Goal: Book appointment/travel/reservation

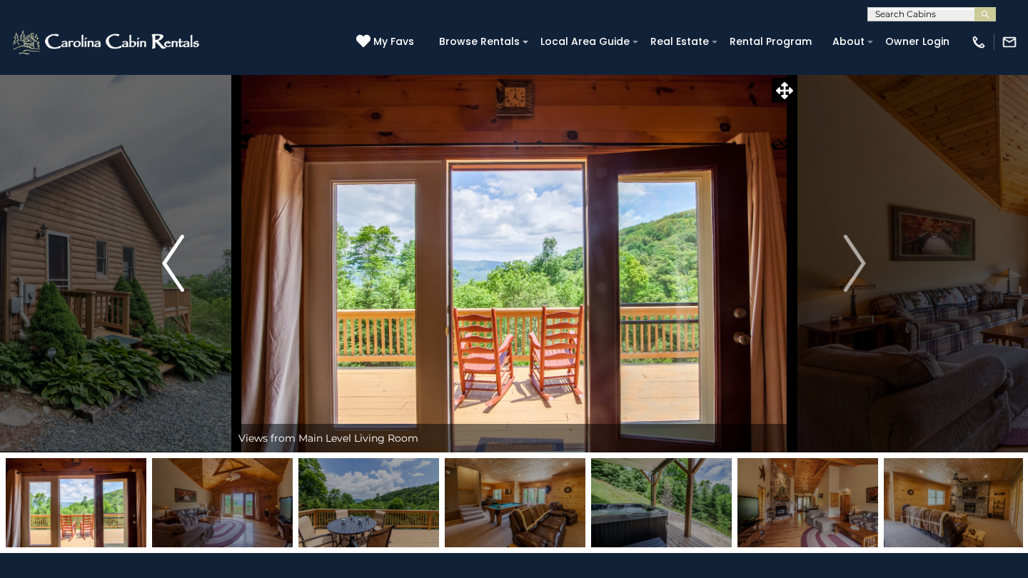
click at [170, 269] on img "Previous" at bounding box center [172, 263] width 21 height 57
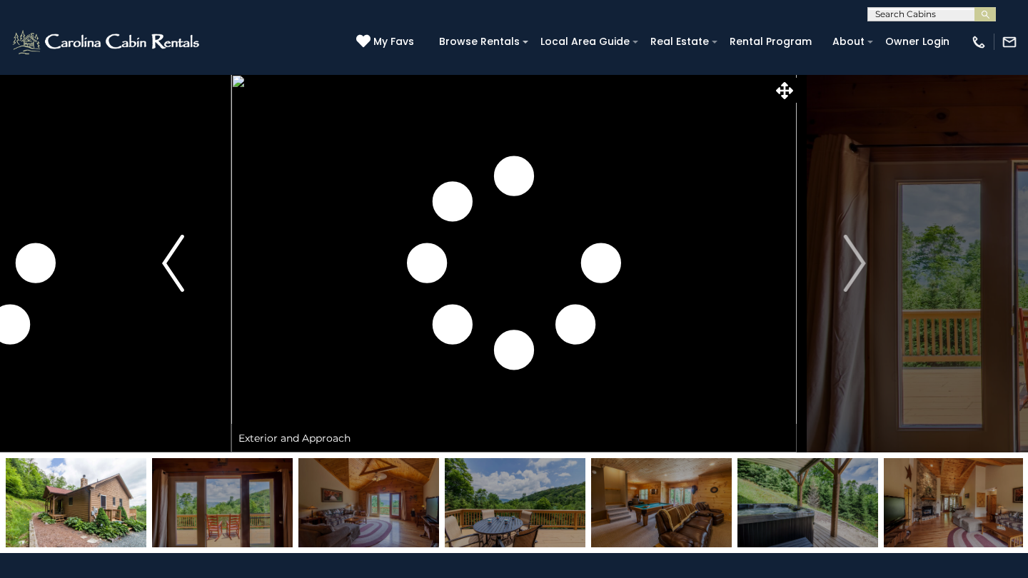
click at [170, 269] on img "Previous" at bounding box center [172, 263] width 21 height 57
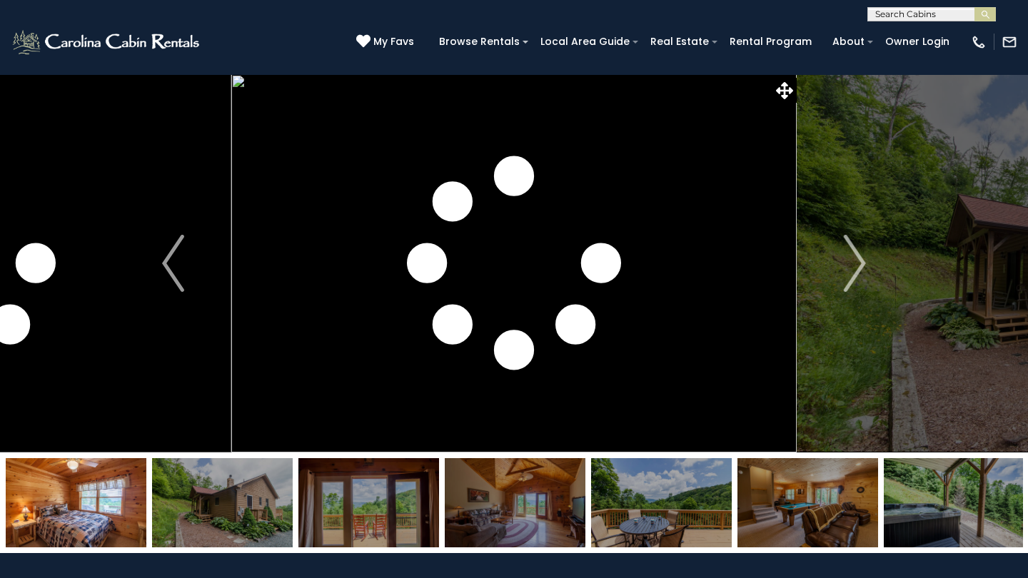
click at [906, 14] on input "text" at bounding box center [930, 17] width 125 height 14
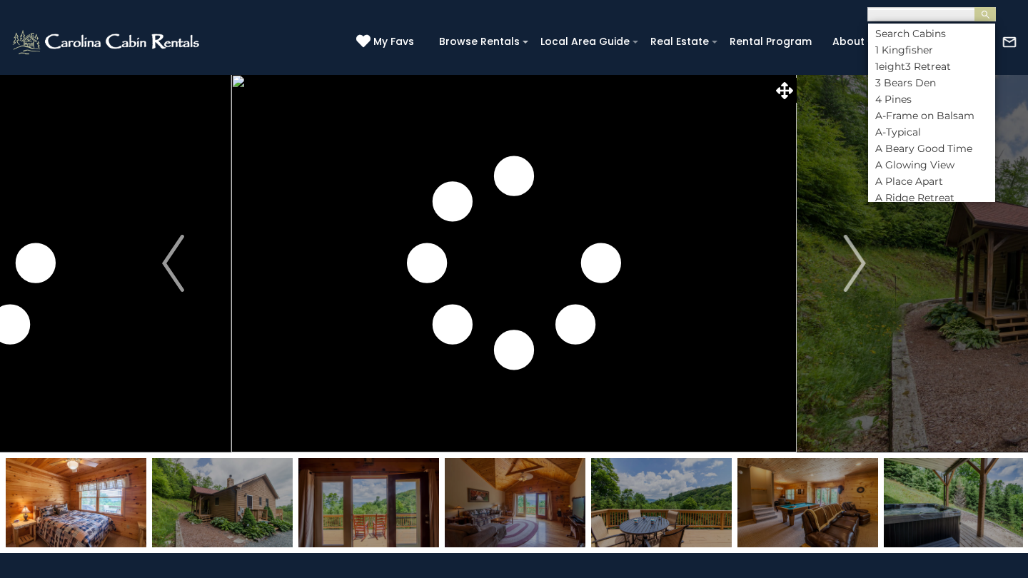
paste input "*********"
type input "*********"
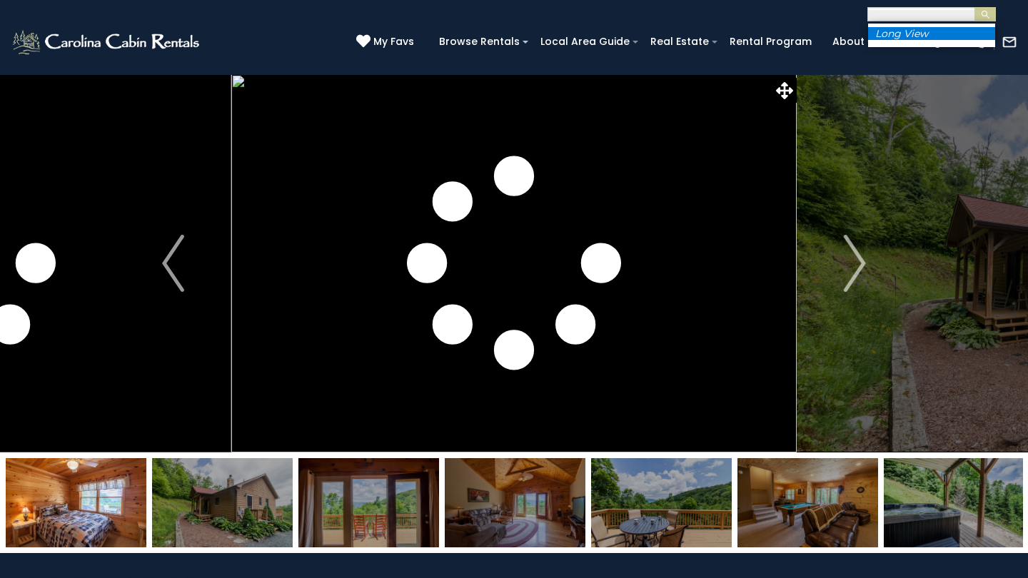
click at [908, 29] on em "Long View" at bounding box center [902, 33] width 53 height 13
click at [988, 14] on img "submit" at bounding box center [986, 14] width 11 height 11
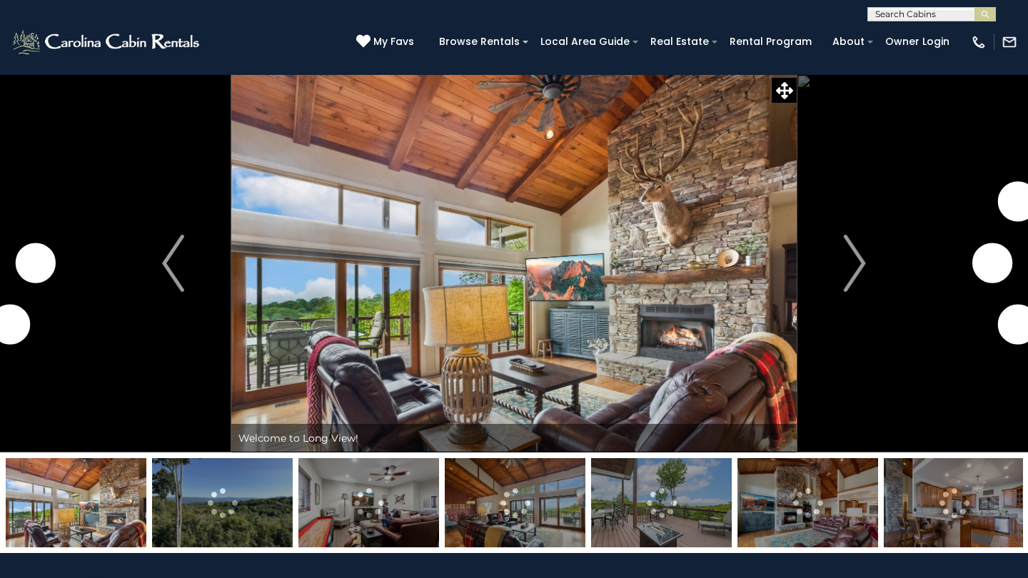
scroll to position [18, 0]
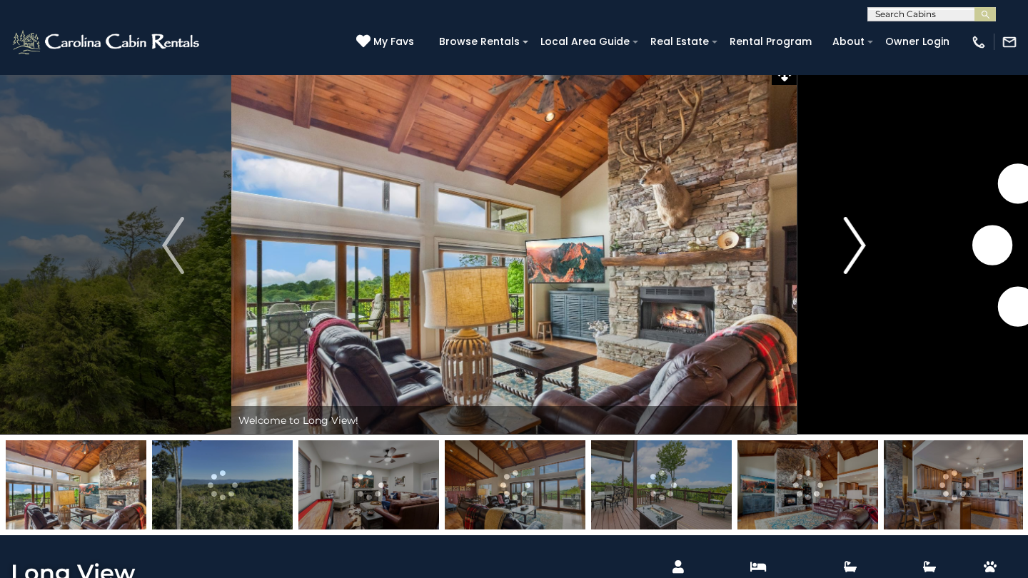
click at [856, 238] on img "Next" at bounding box center [854, 245] width 21 height 57
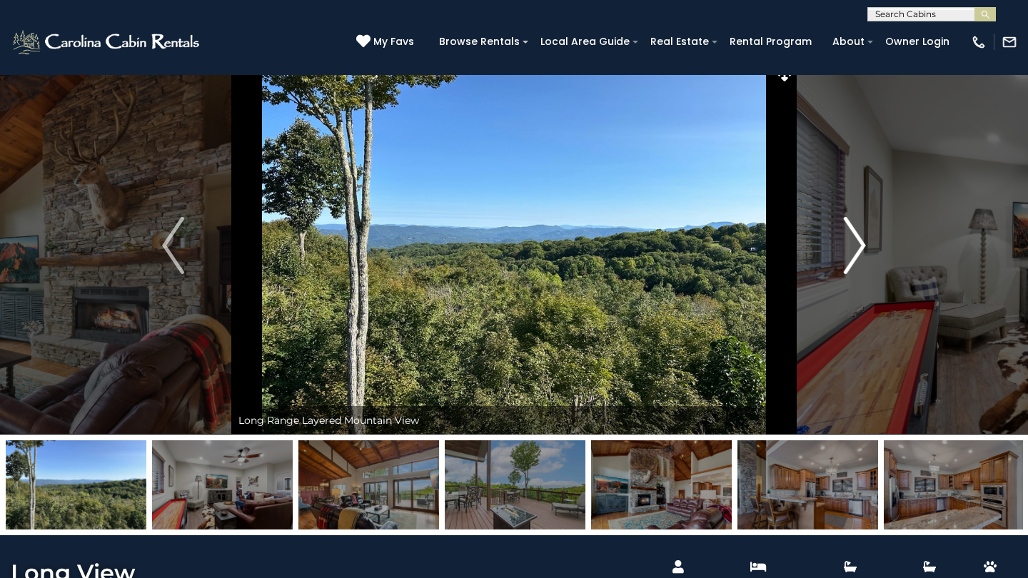
click at [859, 235] on img "Next" at bounding box center [854, 245] width 21 height 57
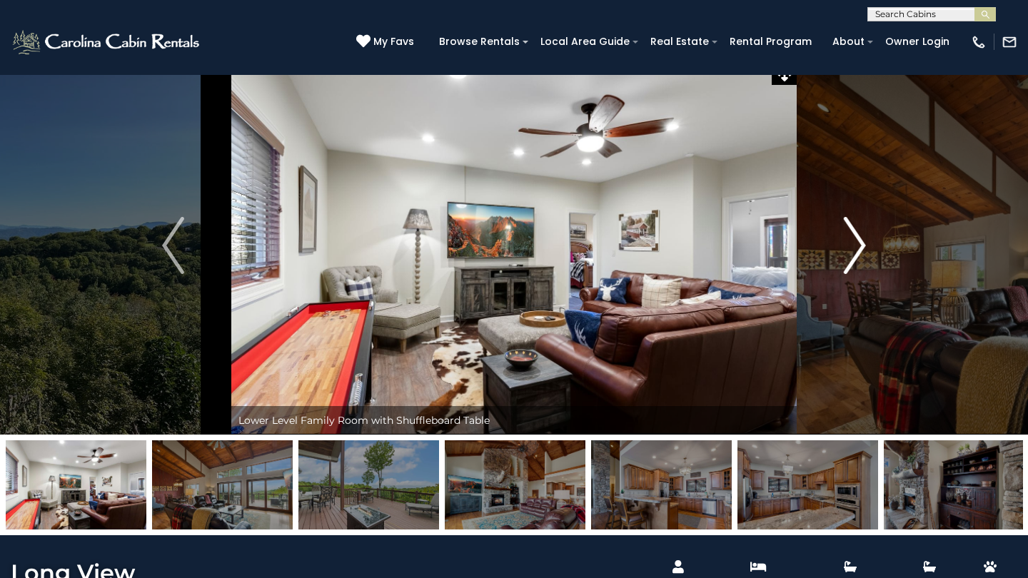
click at [859, 235] on img "Next" at bounding box center [854, 245] width 21 height 57
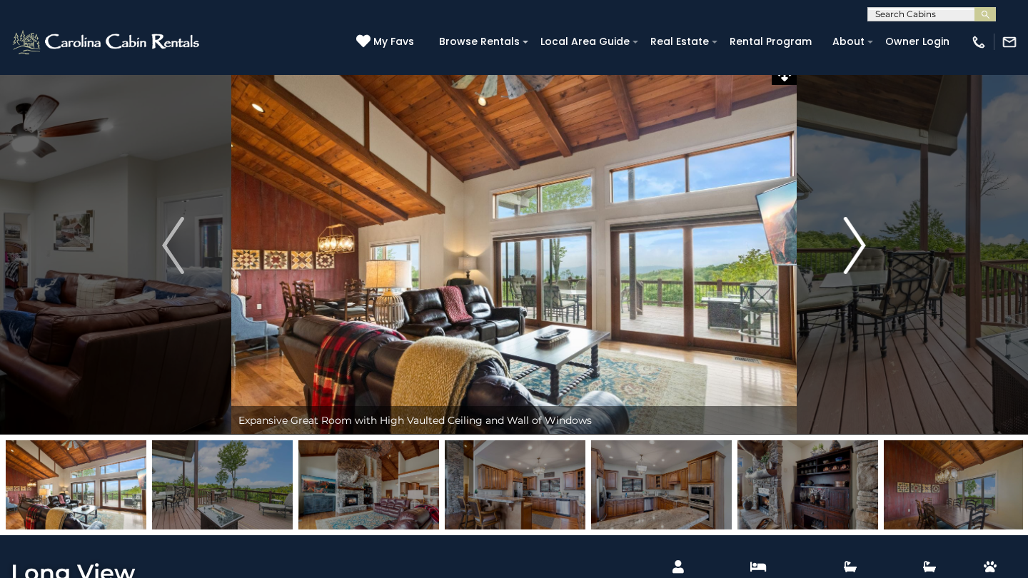
click at [859, 235] on img "Next" at bounding box center [854, 245] width 21 height 57
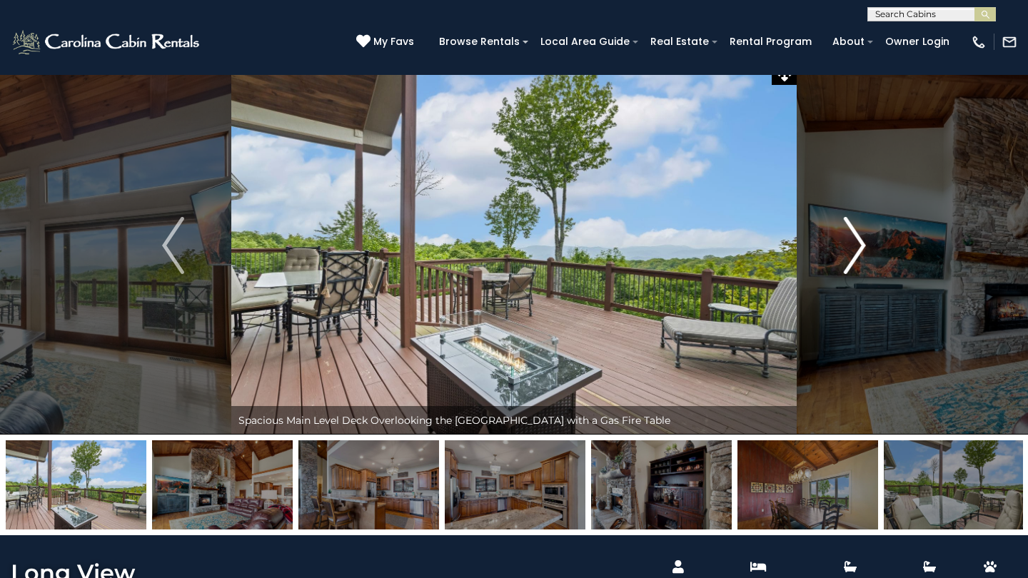
click at [857, 239] on img "Next" at bounding box center [854, 245] width 21 height 57
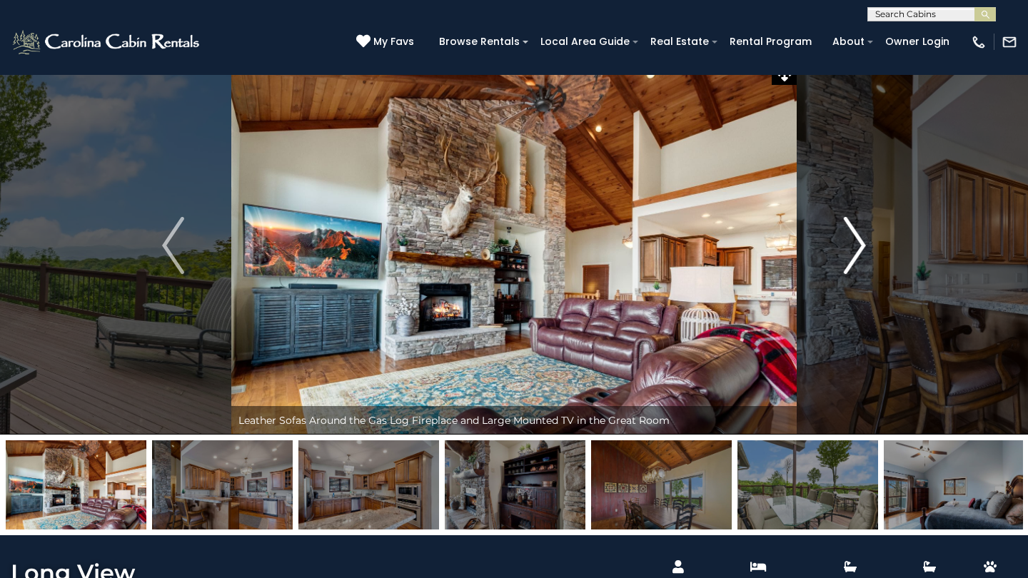
click at [857, 239] on img "Next" at bounding box center [854, 245] width 21 height 57
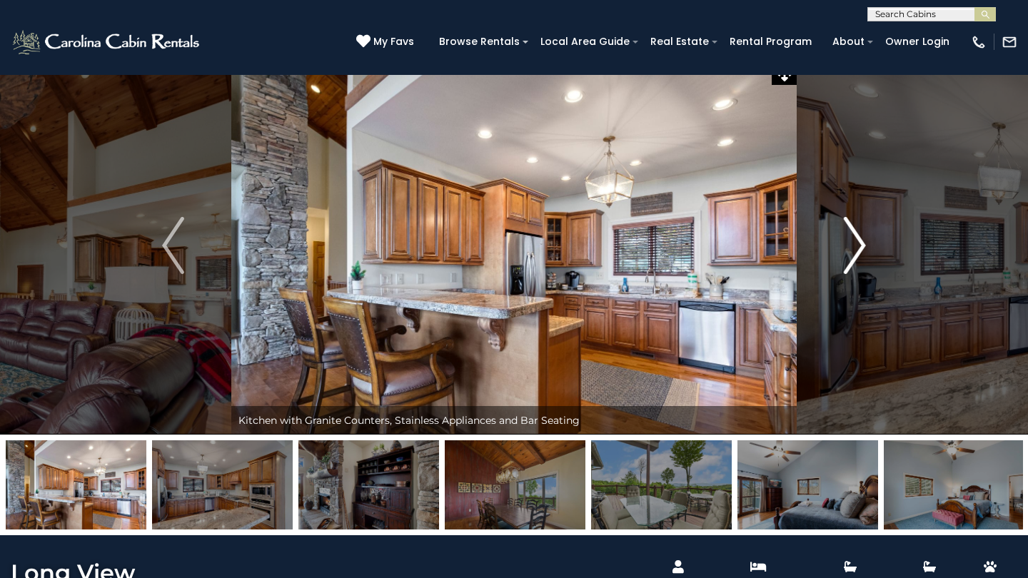
click at [857, 239] on img "Next" at bounding box center [854, 245] width 21 height 57
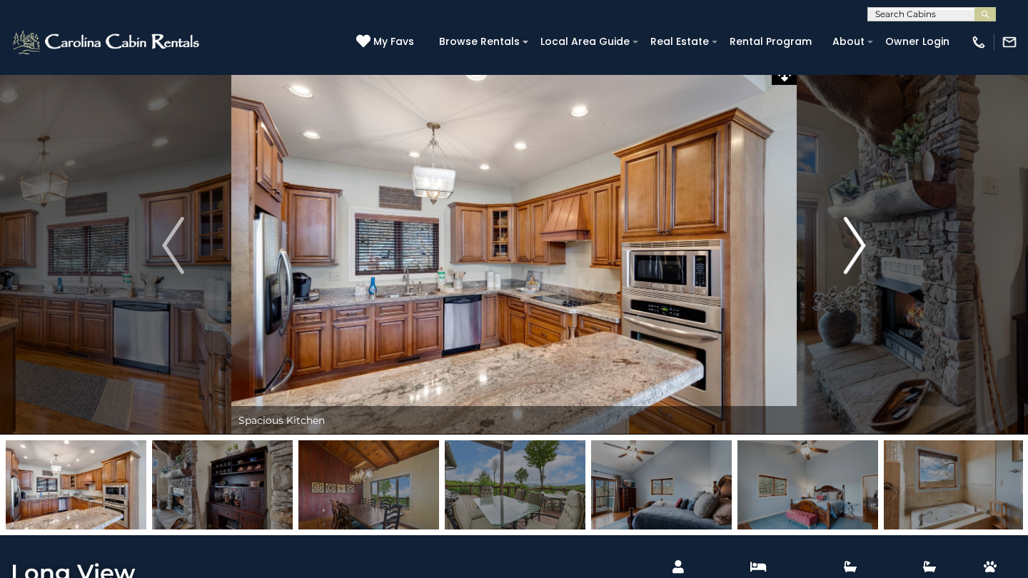
click at [857, 239] on img "Next" at bounding box center [854, 245] width 21 height 57
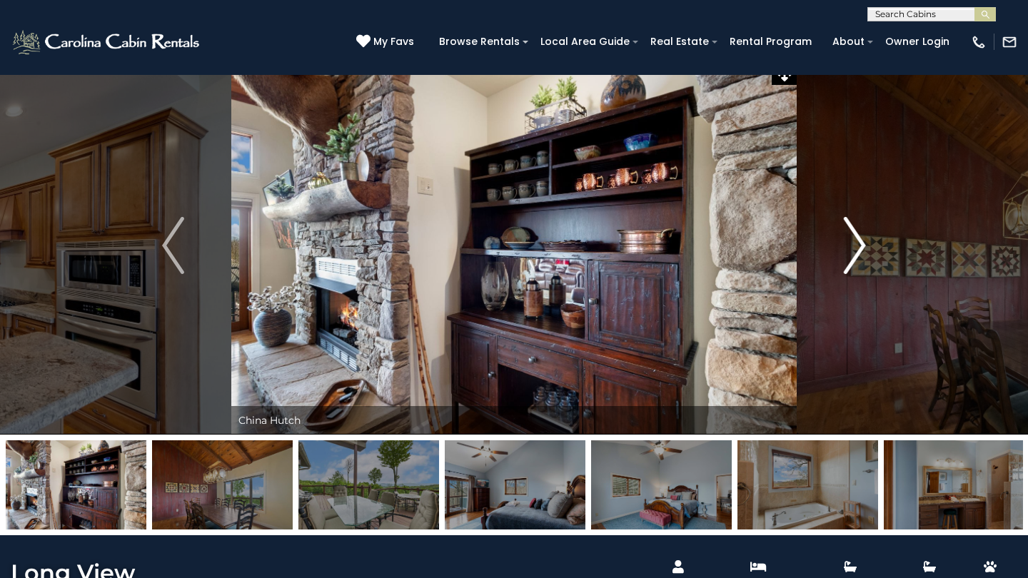
click at [857, 239] on img "Next" at bounding box center [854, 245] width 21 height 57
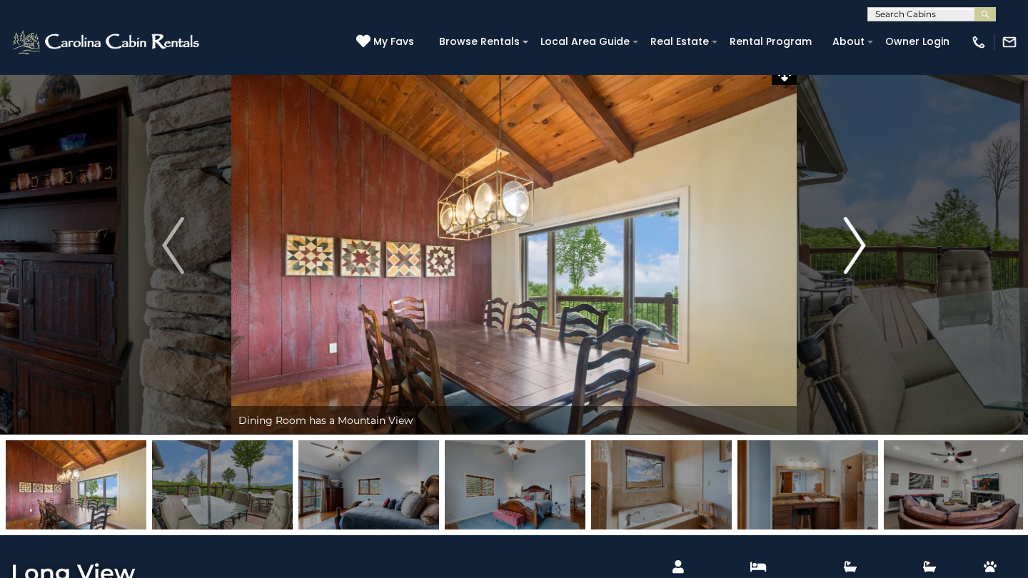
click at [857, 239] on img "Next" at bounding box center [854, 245] width 21 height 57
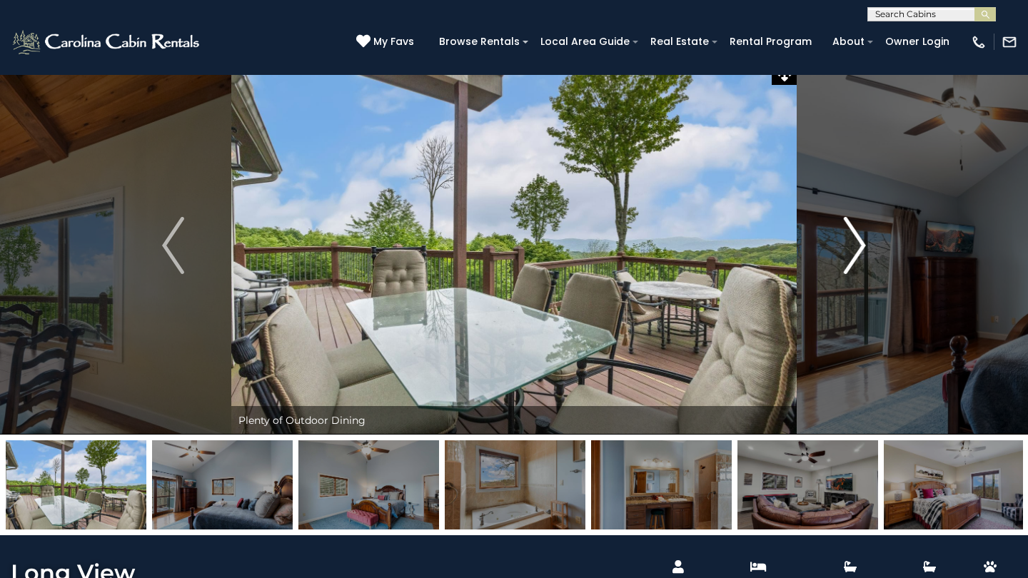
click at [857, 239] on img "Next" at bounding box center [854, 245] width 21 height 57
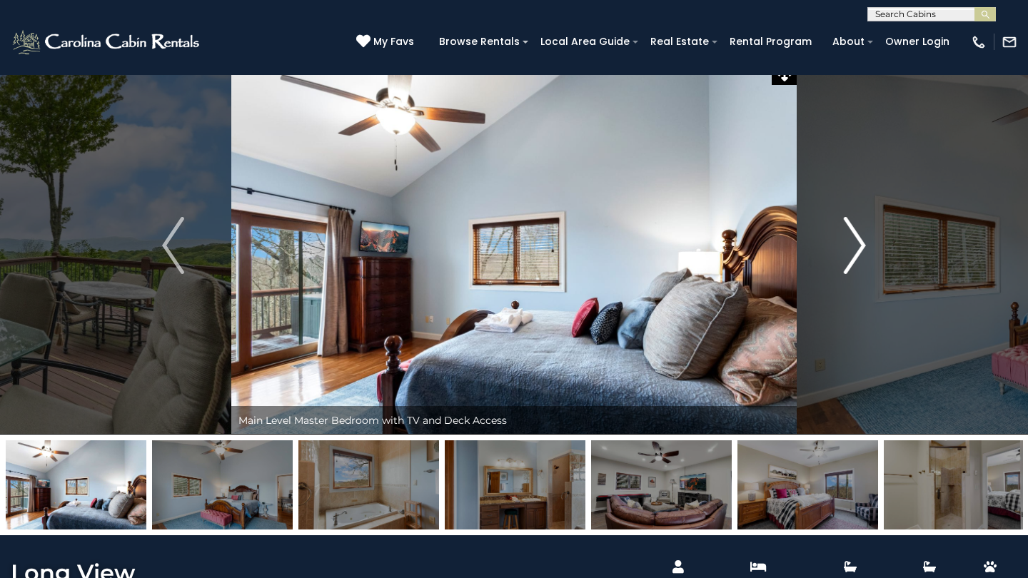
click at [857, 239] on img "Next" at bounding box center [854, 245] width 21 height 57
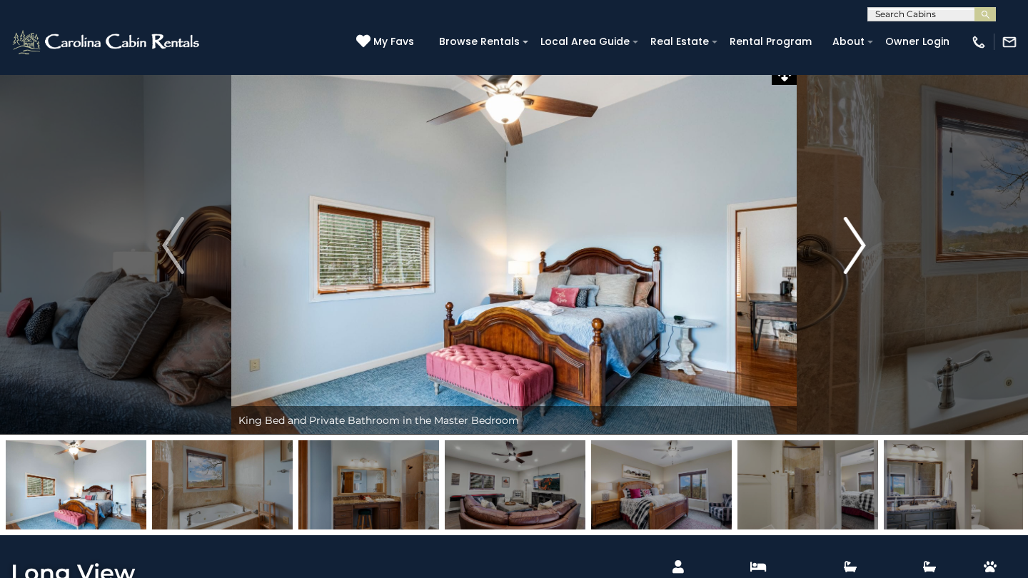
click at [857, 239] on img "Next" at bounding box center [854, 245] width 21 height 57
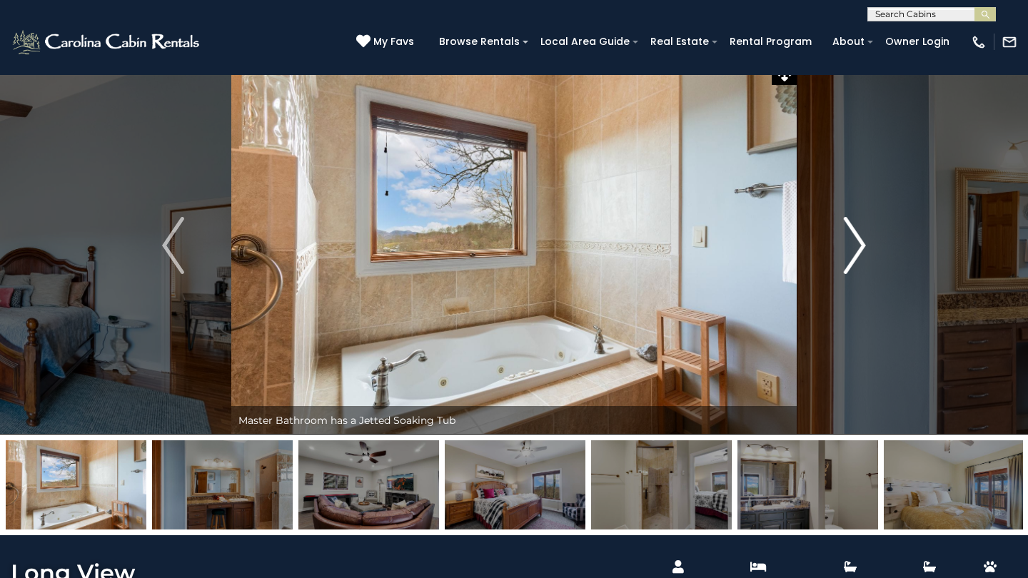
click at [857, 239] on img "Next" at bounding box center [854, 245] width 21 height 57
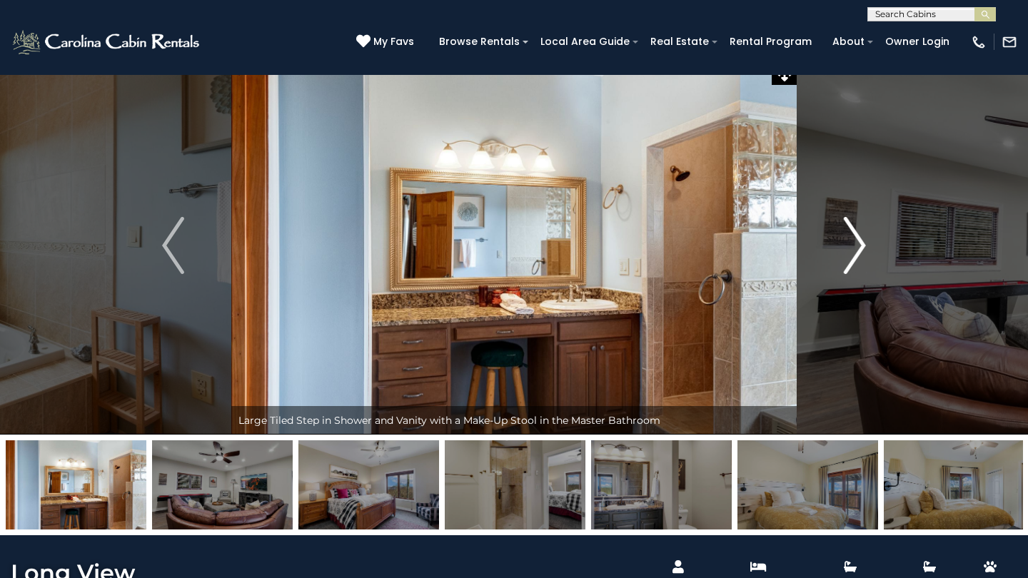
click at [857, 239] on img "Next" at bounding box center [854, 245] width 21 height 57
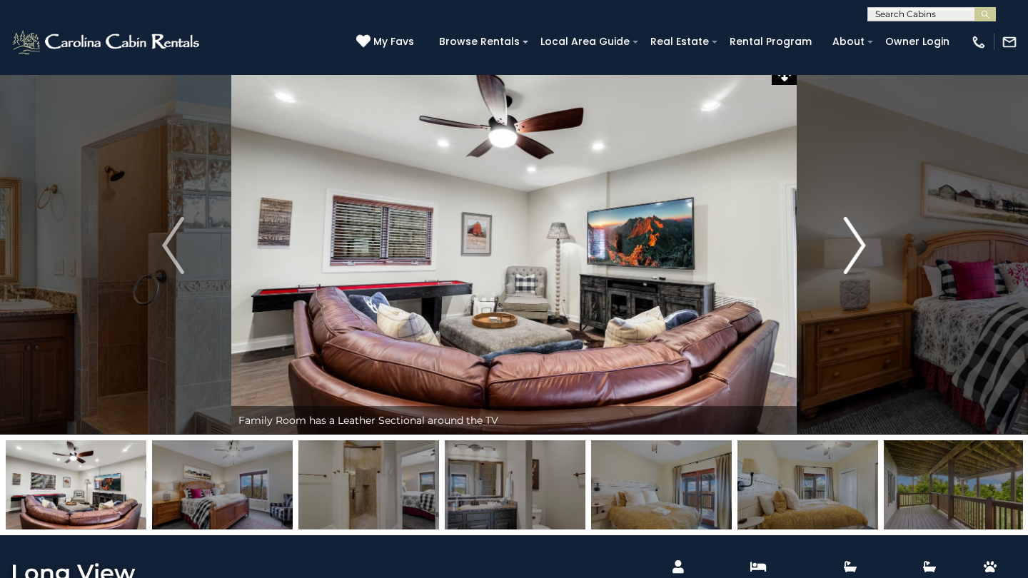
click at [857, 239] on img "Next" at bounding box center [854, 245] width 21 height 57
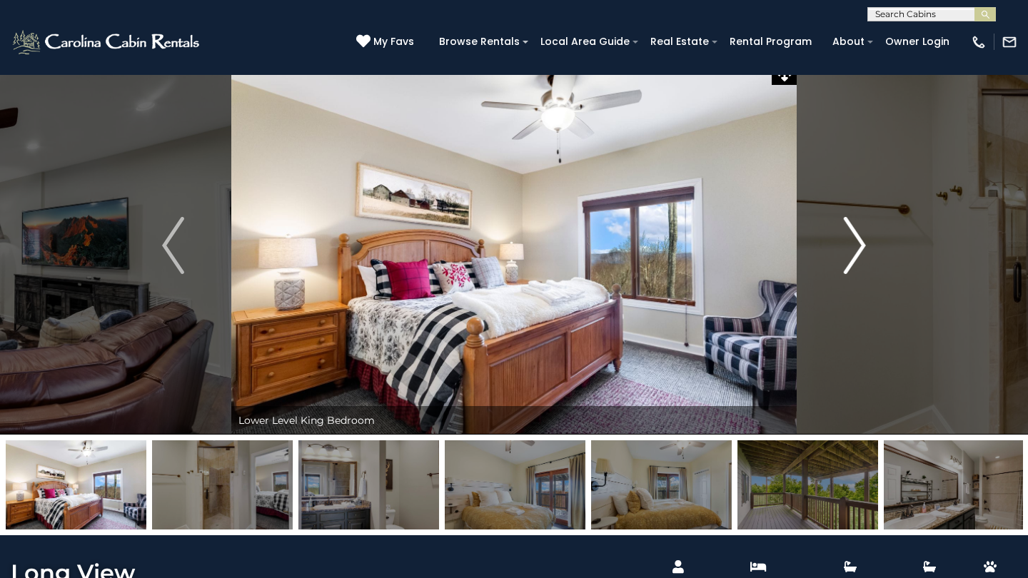
click at [857, 239] on img "Next" at bounding box center [854, 245] width 21 height 57
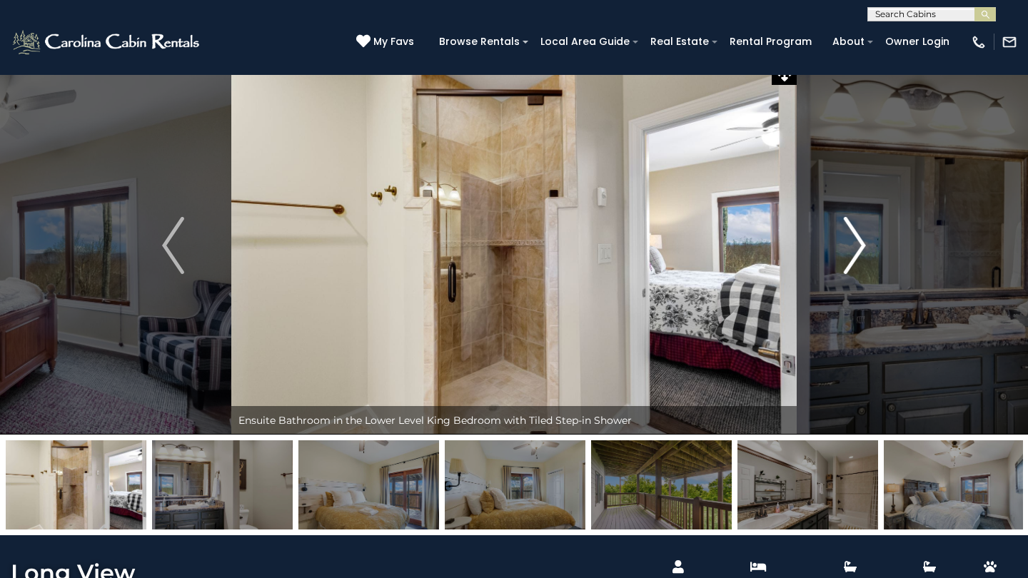
click at [857, 239] on img "Next" at bounding box center [854, 245] width 21 height 57
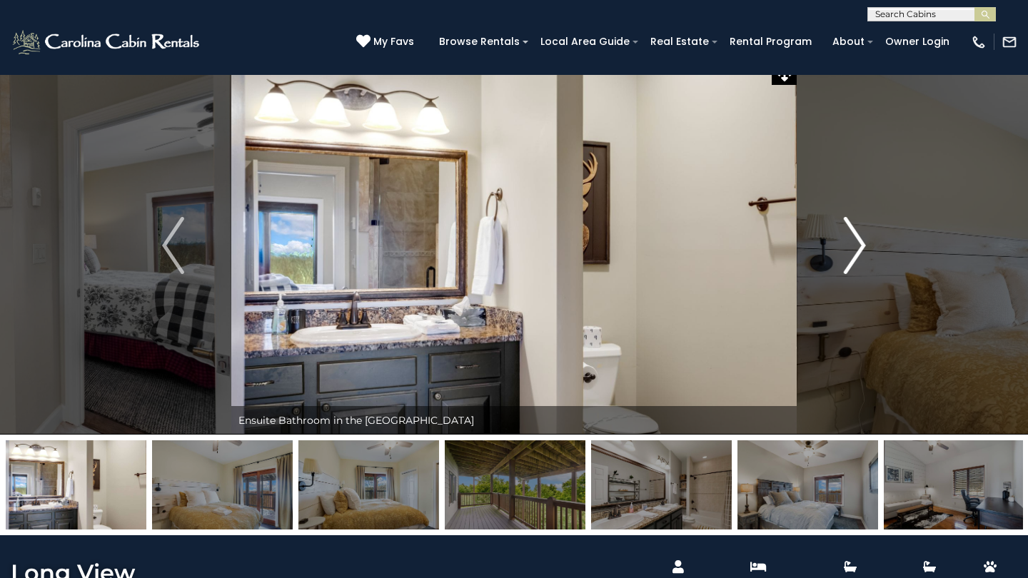
click at [857, 239] on img "Next" at bounding box center [854, 245] width 21 height 57
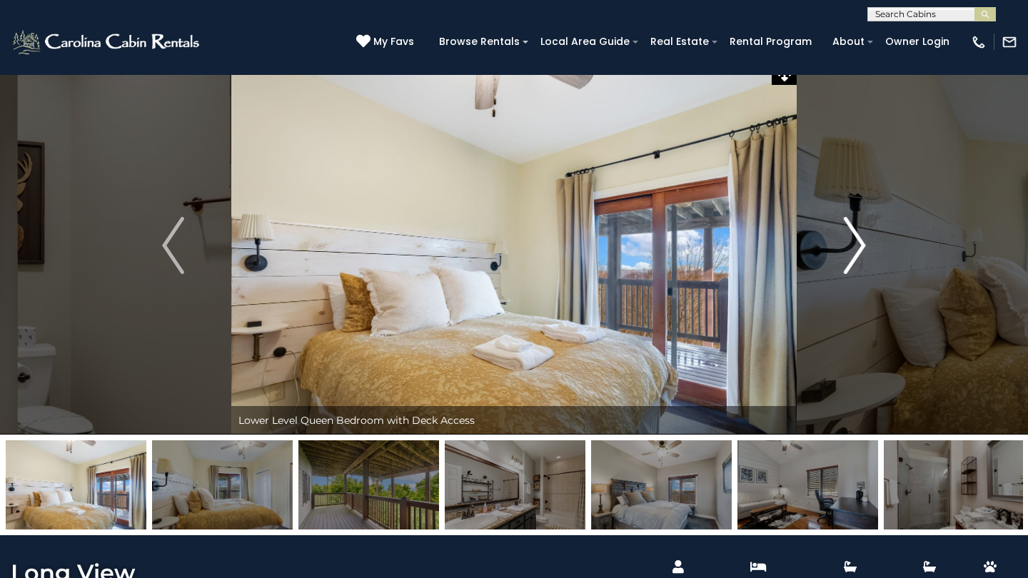
click at [857, 239] on img "Next" at bounding box center [854, 245] width 21 height 57
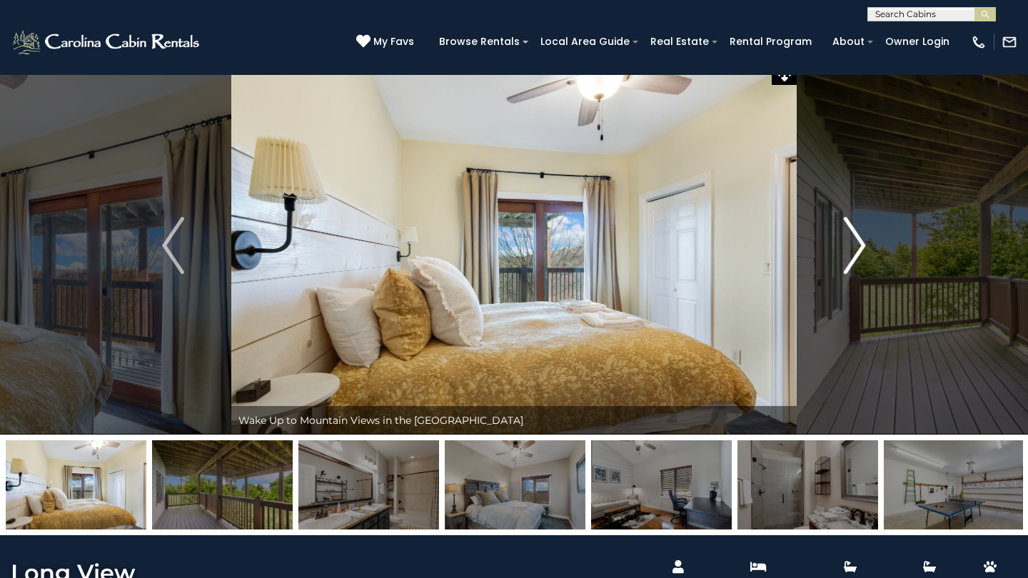
click at [857, 239] on img "Next" at bounding box center [854, 245] width 21 height 57
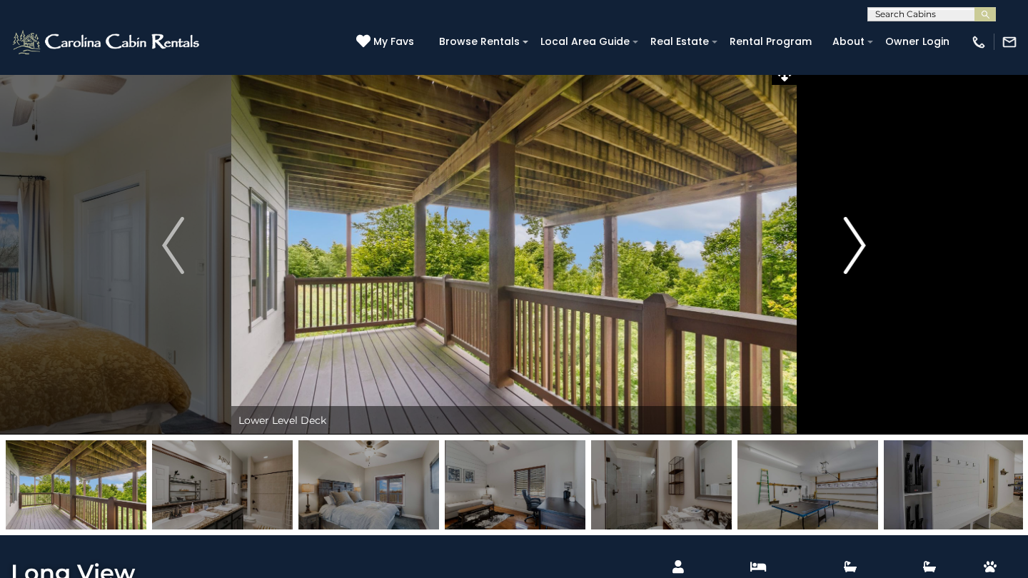
click at [857, 239] on img "Next" at bounding box center [854, 245] width 21 height 57
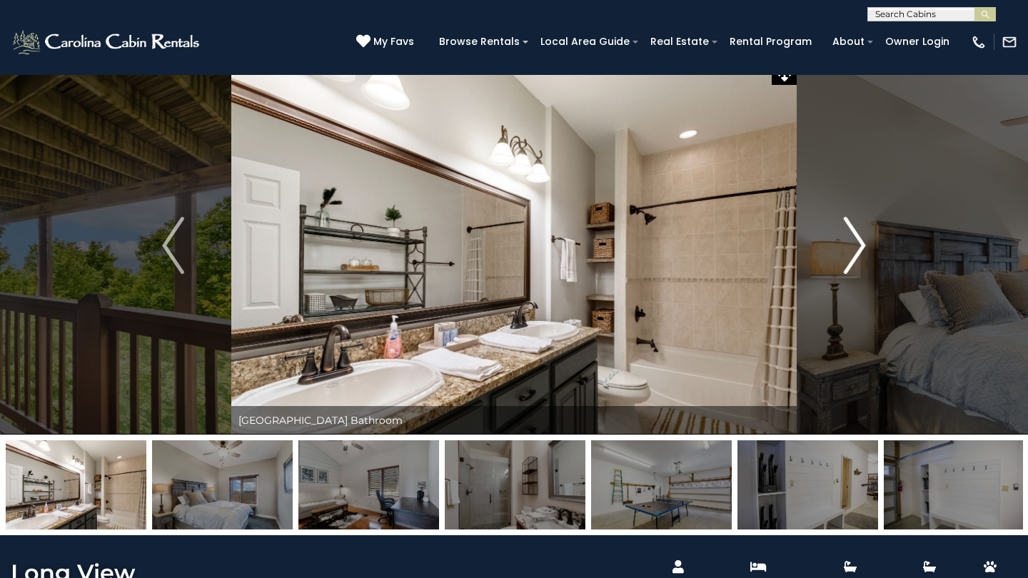
click at [857, 239] on img "Next" at bounding box center [854, 245] width 21 height 57
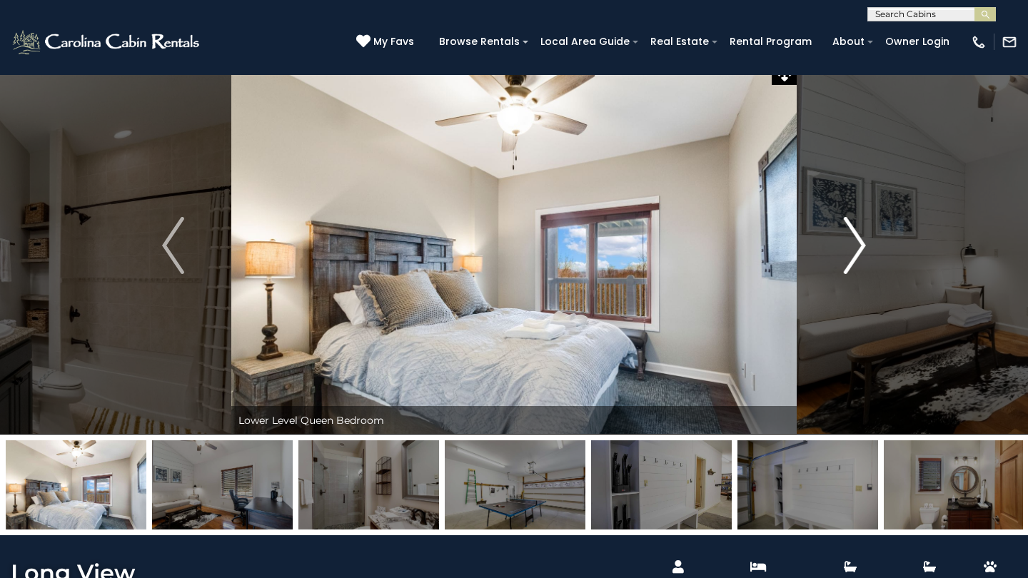
click at [857, 239] on img "Next" at bounding box center [854, 245] width 21 height 57
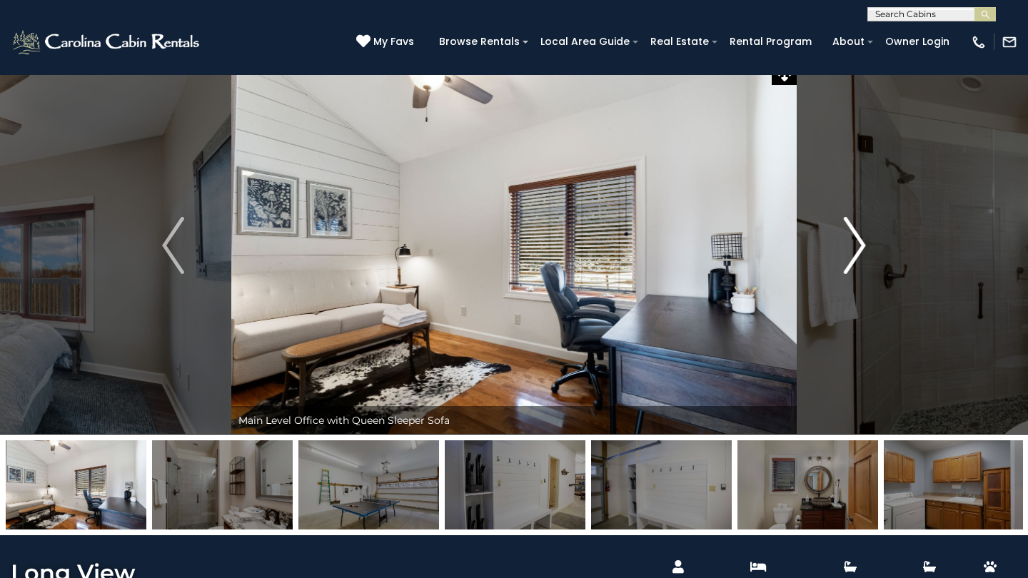
click at [857, 239] on img "Next" at bounding box center [854, 245] width 21 height 57
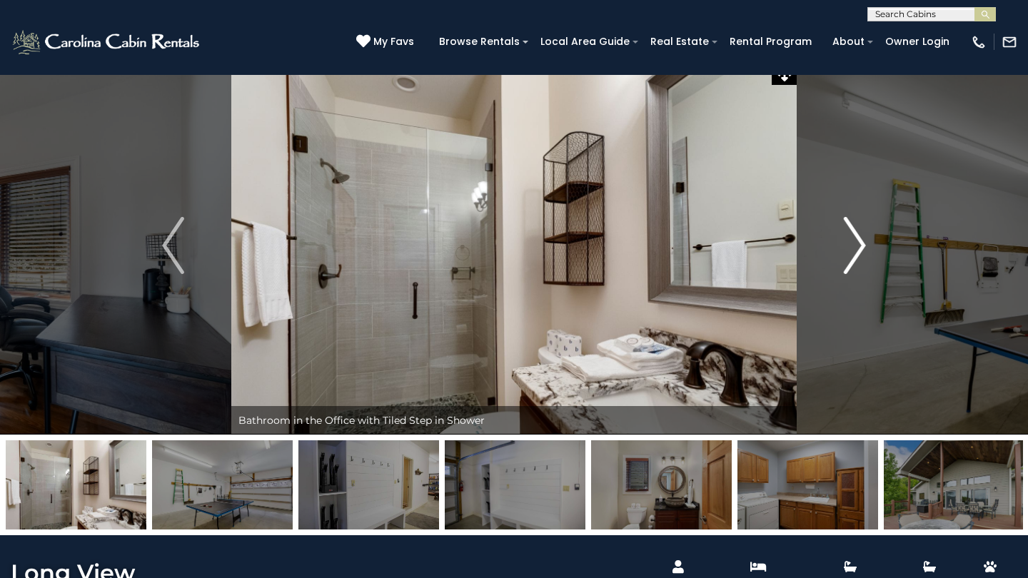
click at [857, 239] on img "Next" at bounding box center [854, 245] width 21 height 57
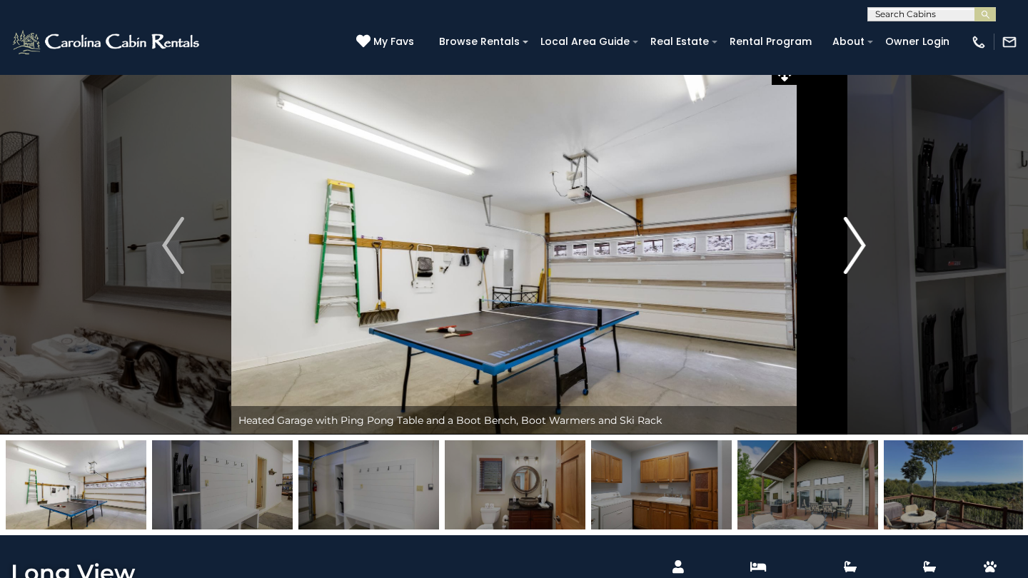
click at [857, 239] on img "Next" at bounding box center [854, 245] width 21 height 57
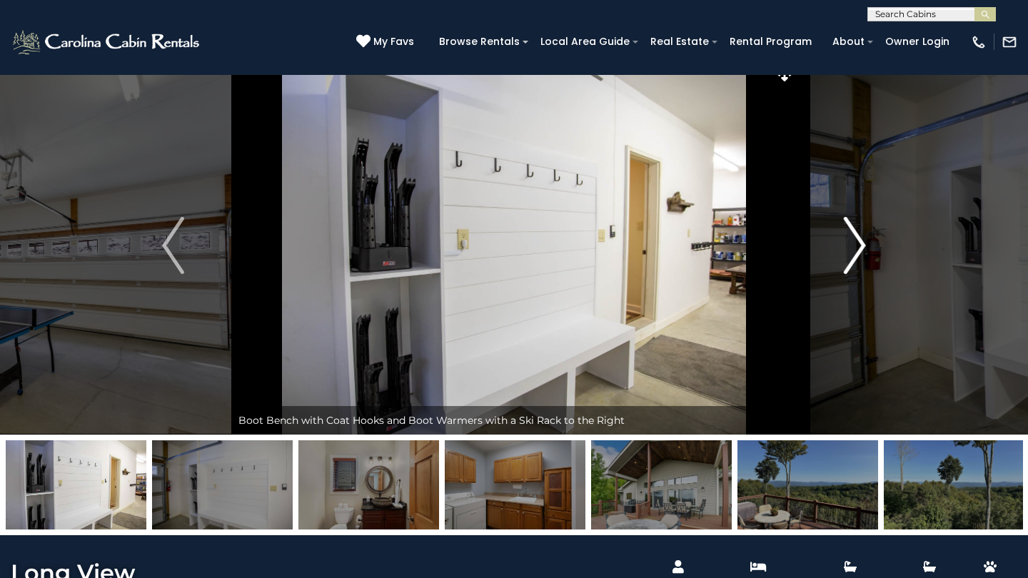
click at [857, 239] on img "Next" at bounding box center [854, 245] width 21 height 57
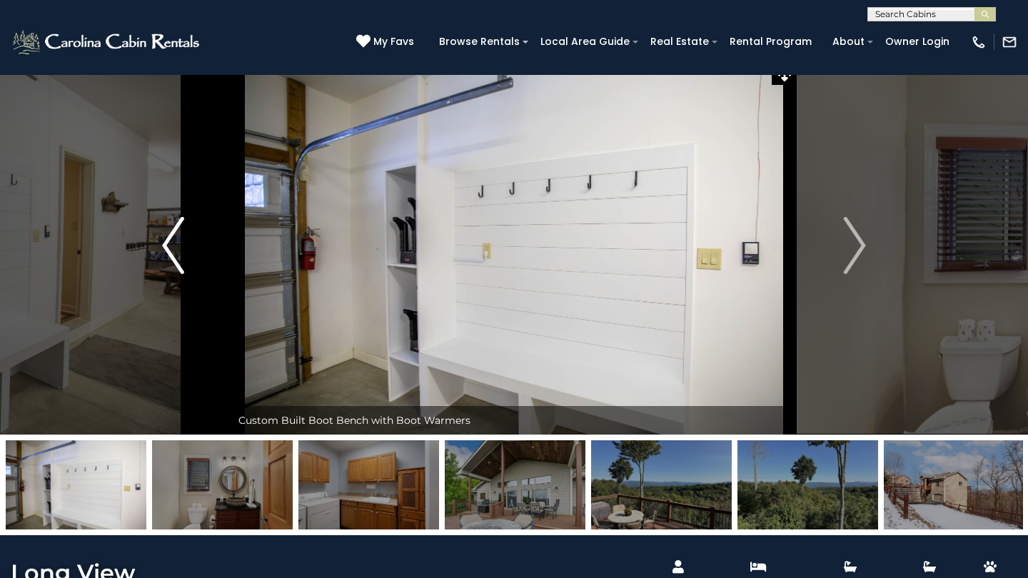
click at [174, 230] on img "Previous" at bounding box center [172, 245] width 21 height 57
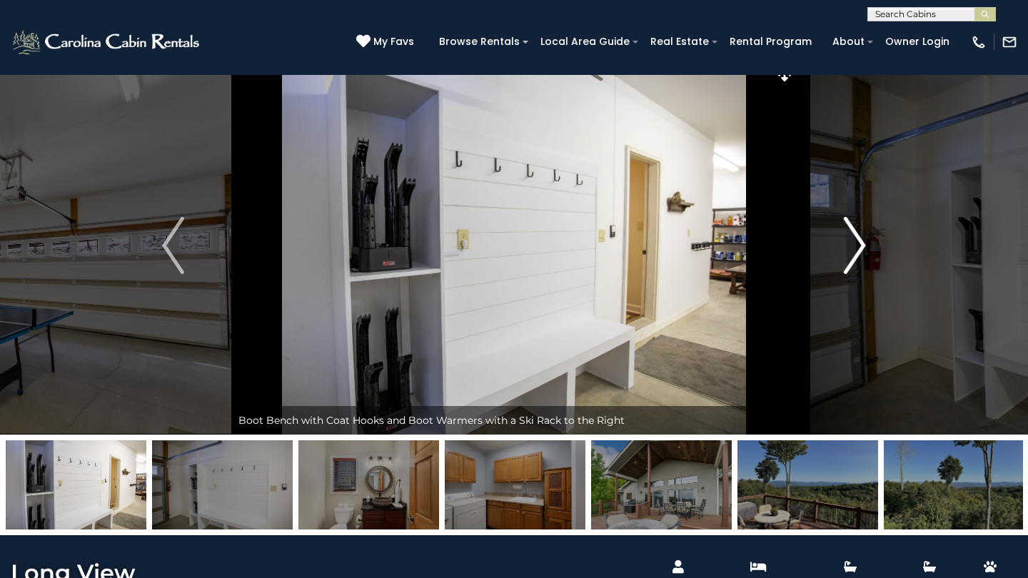
click at [862, 244] on img "Next" at bounding box center [854, 245] width 21 height 57
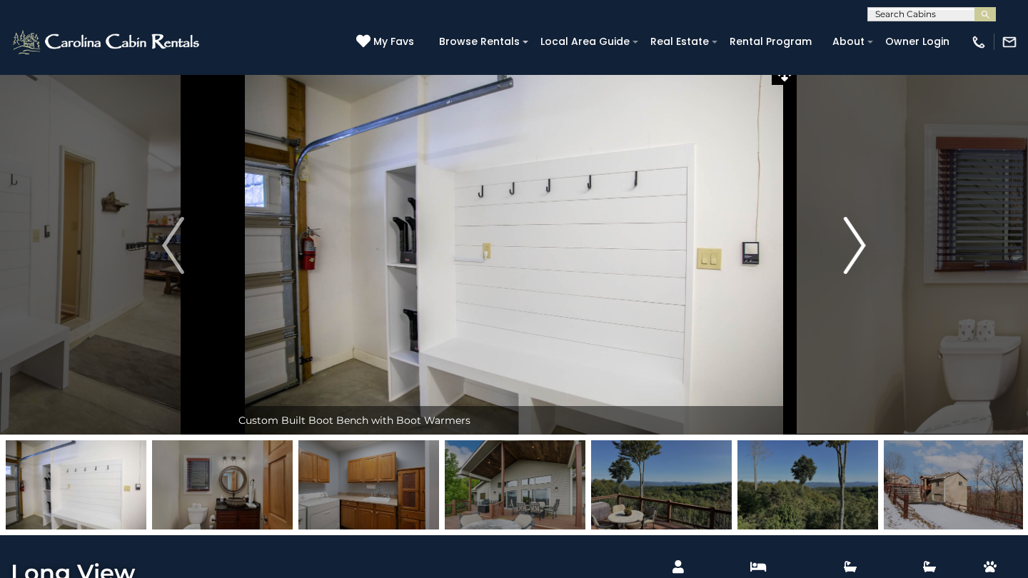
click at [862, 244] on img "Next" at bounding box center [854, 245] width 21 height 57
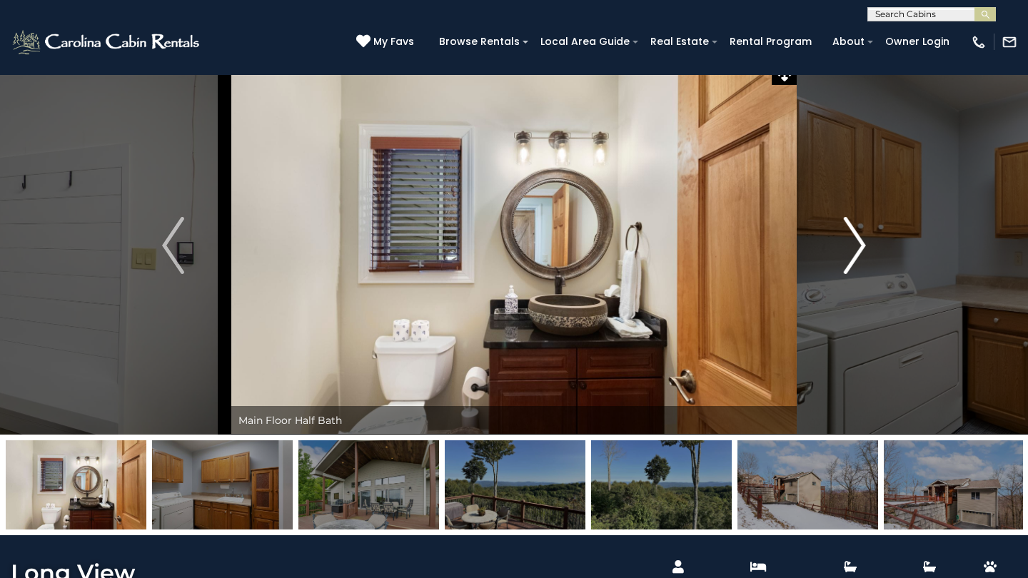
click at [862, 244] on img "Next" at bounding box center [854, 245] width 21 height 57
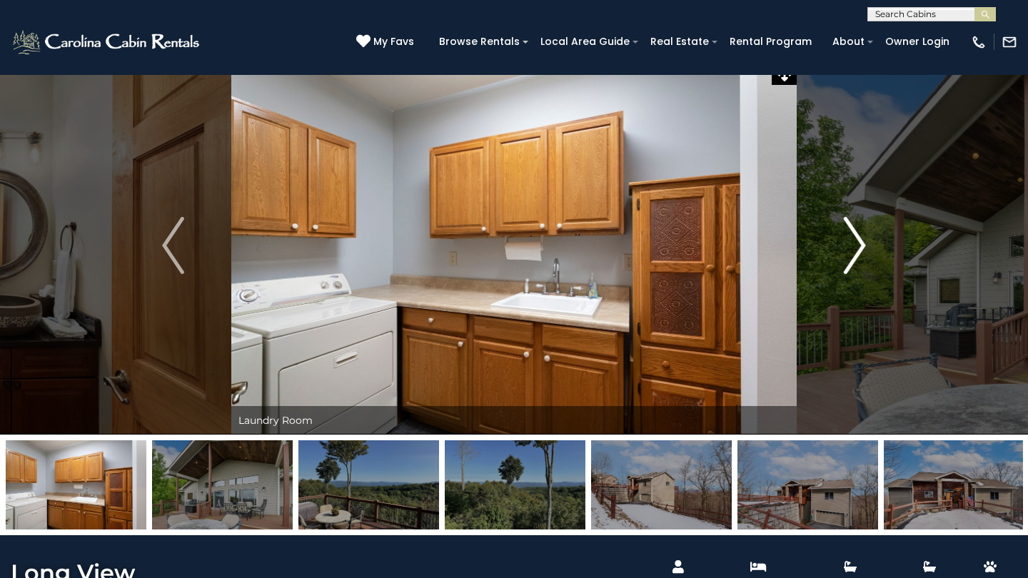
click at [862, 244] on img "Next" at bounding box center [854, 245] width 21 height 57
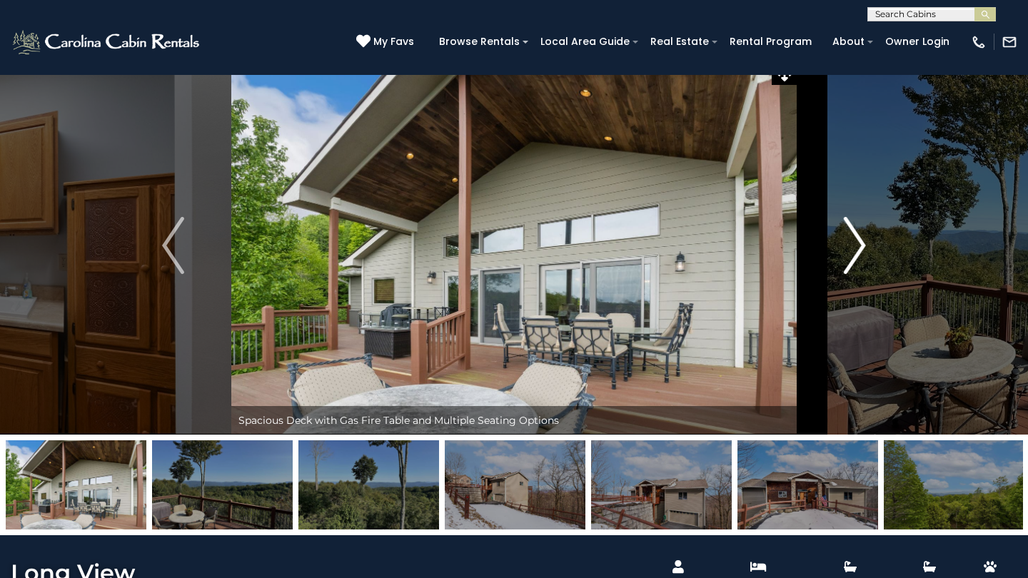
click at [862, 244] on img "Next" at bounding box center [854, 245] width 21 height 57
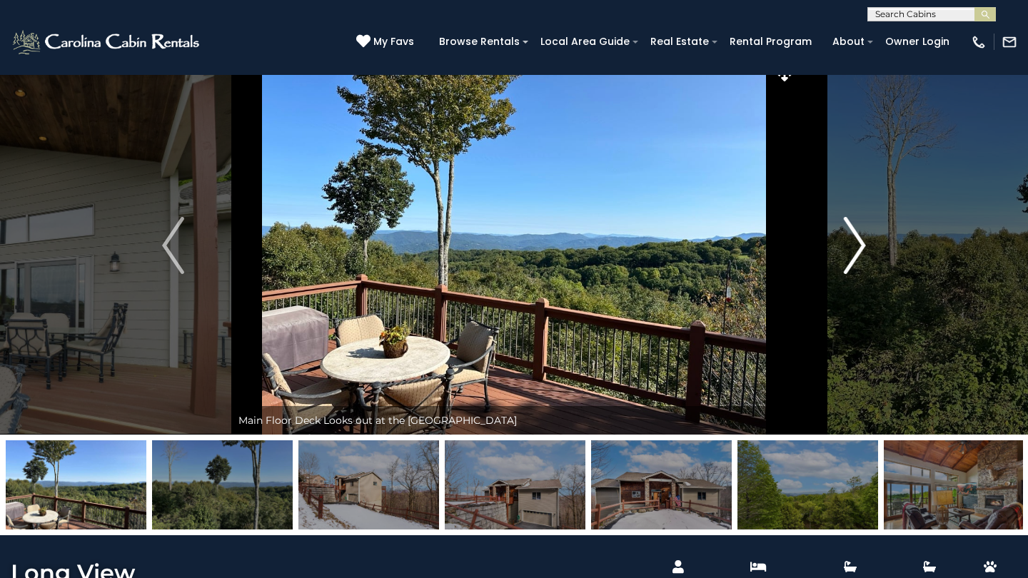
click at [862, 244] on img "Next" at bounding box center [854, 245] width 21 height 57
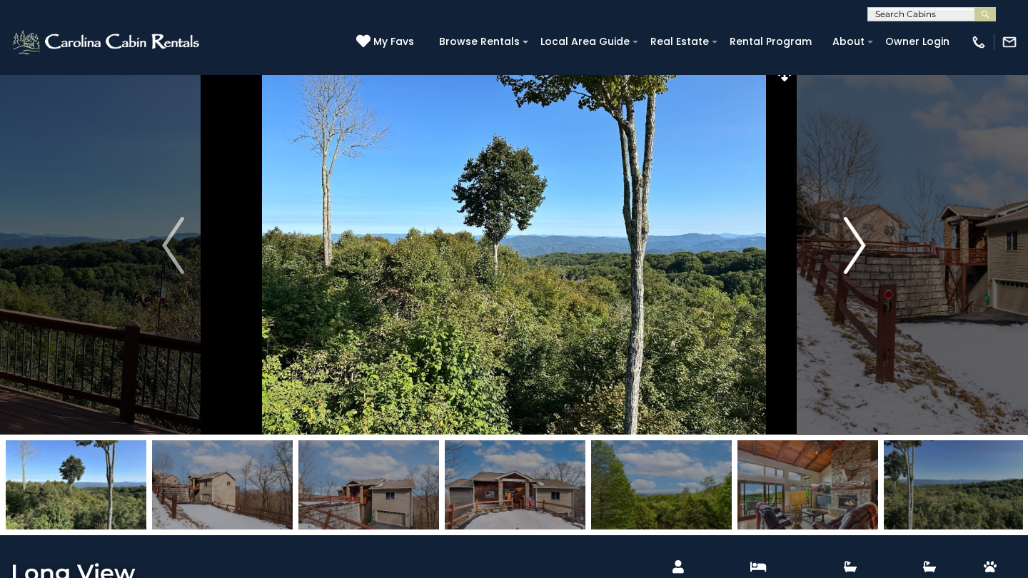
click at [862, 244] on img "Next" at bounding box center [854, 245] width 21 height 57
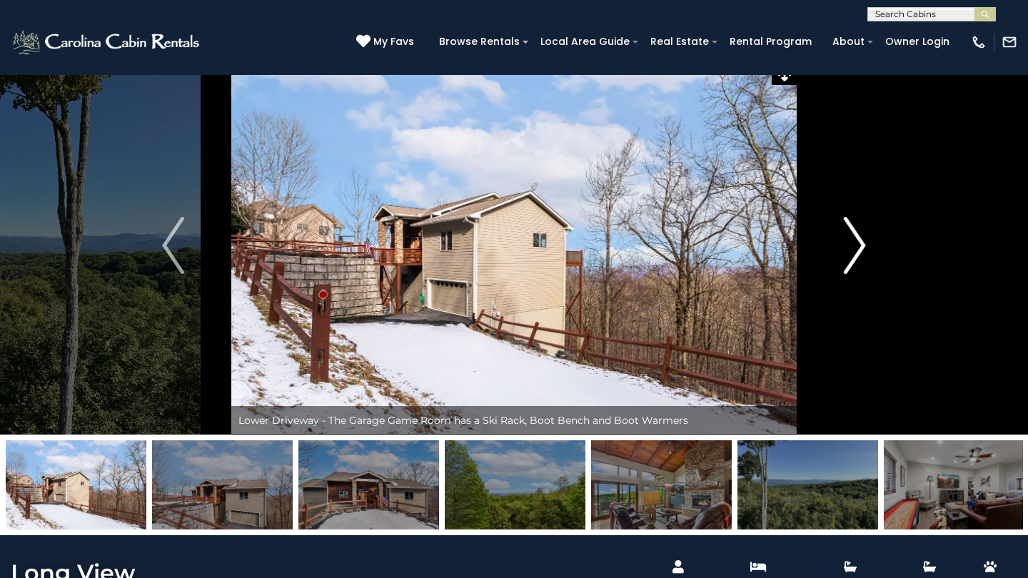
click at [862, 244] on img "Next" at bounding box center [854, 245] width 21 height 57
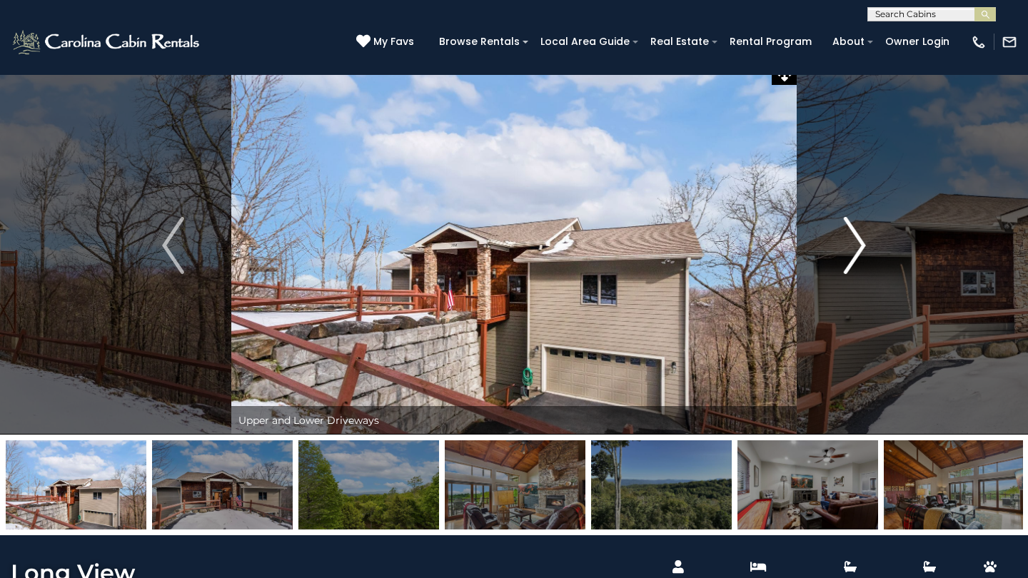
click at [862, 244] on img "Next" at bounding box center [854, 245] width 21 height 57
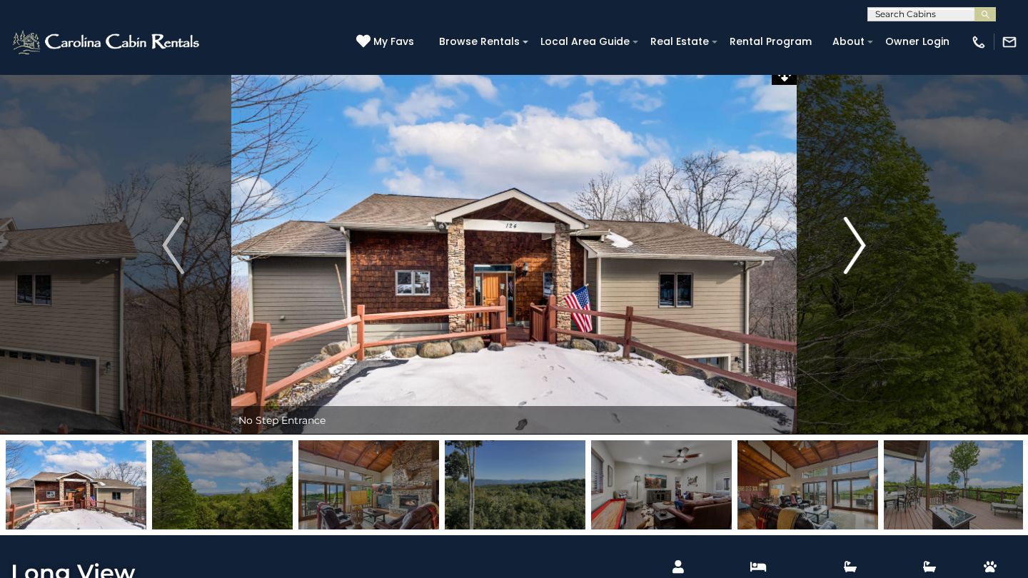
click at [862, 244] on img "Next" at bounding box center [854, 245] width 21 height 57
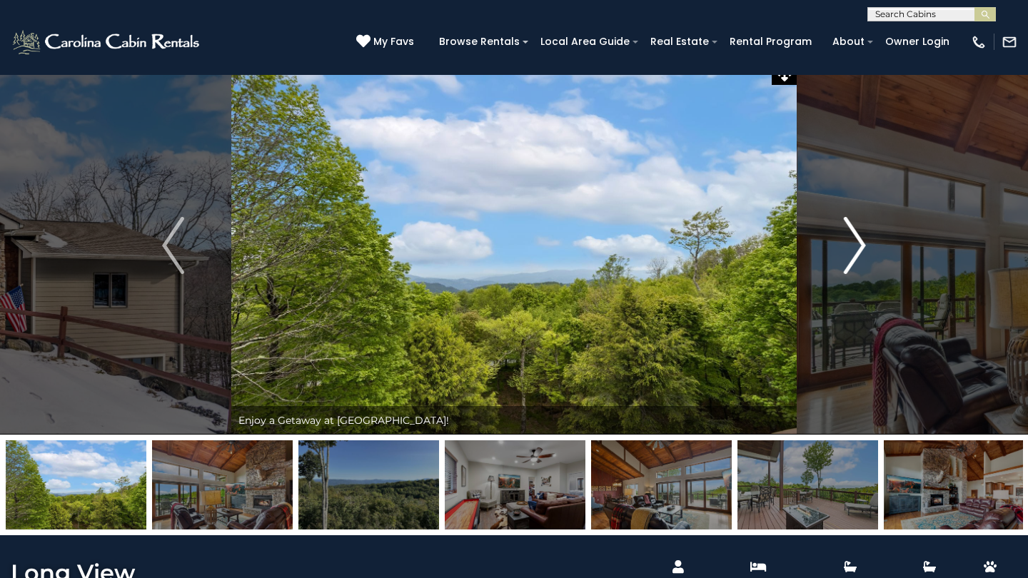
click at [862, 244] on img "Next" at bounding box center [854, 245] width 21 height 57
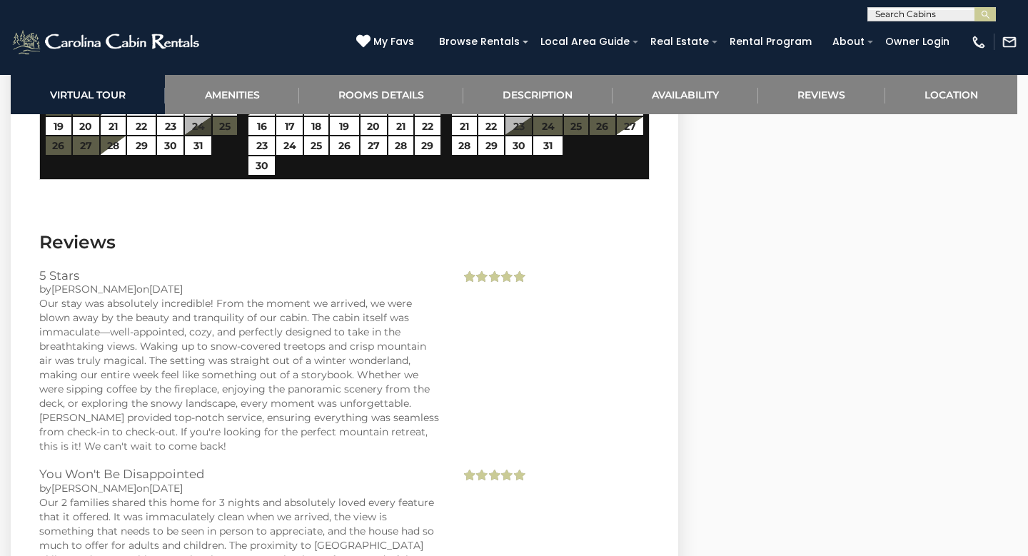
scroll to position [3098, 0]
